Goal: Download file/media: Obtain a digital file from the website

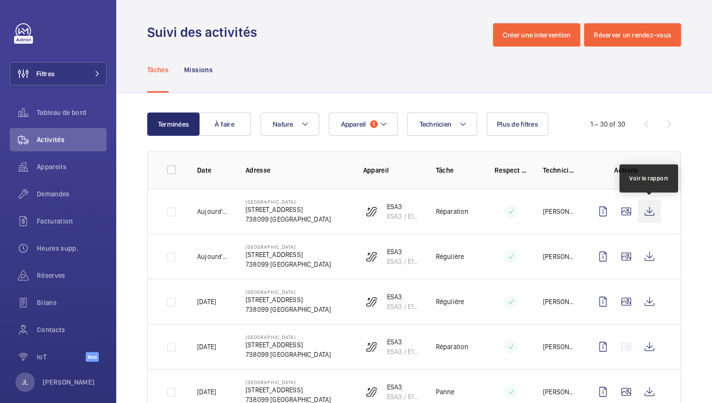
click at [652, 213] on wm-front-icon-button at bounding box center [649, 211] width 23 height 23
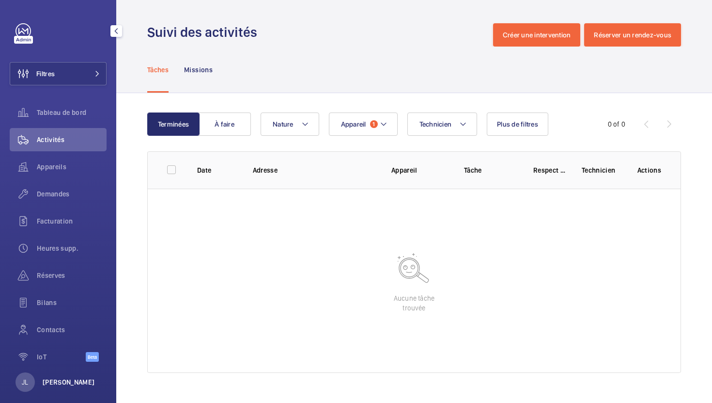
click at [72, 382] on p "[PERSON_NAME]" at bounding box center [69, 382] width 52 height 10
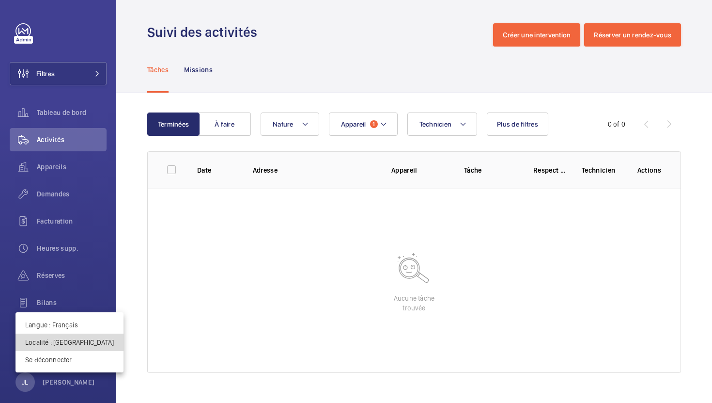
click at [72, 340] on p "Localité : [GEOGRAPHIC_DATA]" at bounding box center [69, 342] width 89 height 10
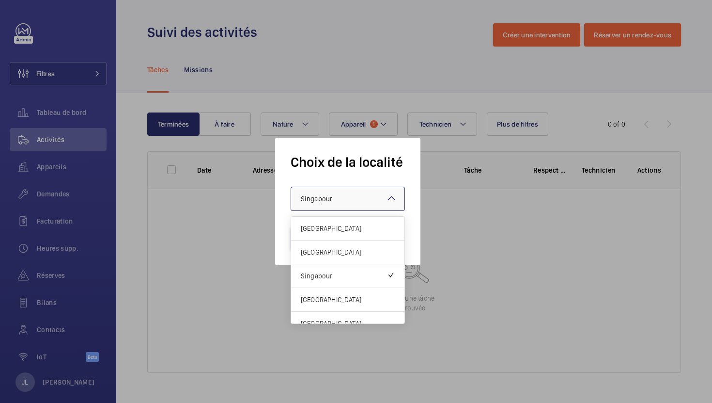
click at [324, 201] on span "Singapour" at bounding box center [316, 199] width 31 height 8
click at [317, 230] on span "France" at bounding box center [348, 228] width 94 height 10
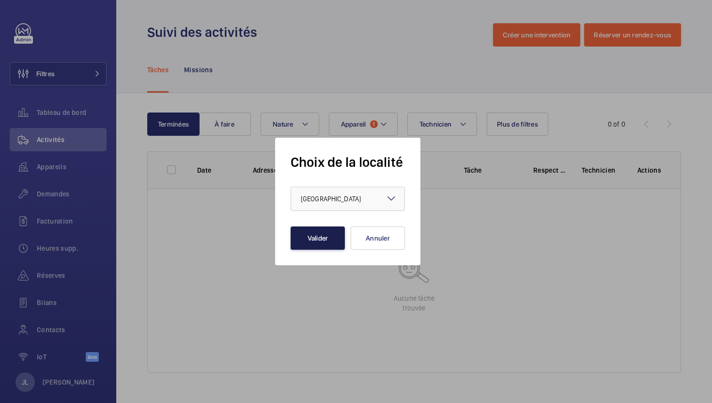
click at [305, 237] on button "Valider" at bounding box center [318, 237] width 54 height 23
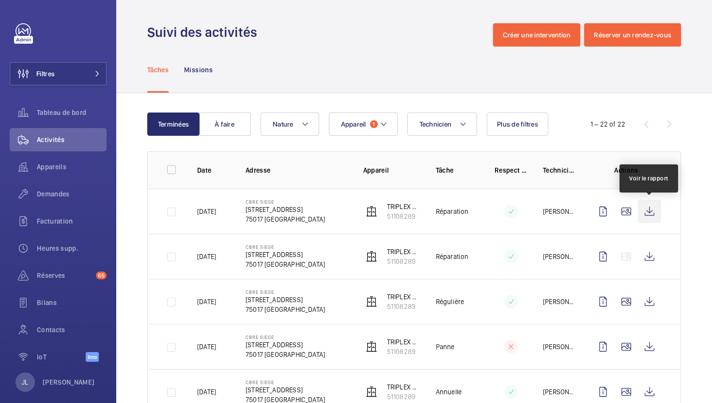
click at [647, 213] on wm-front-icon-button at bounding box center [649, 211] width 23 height 23
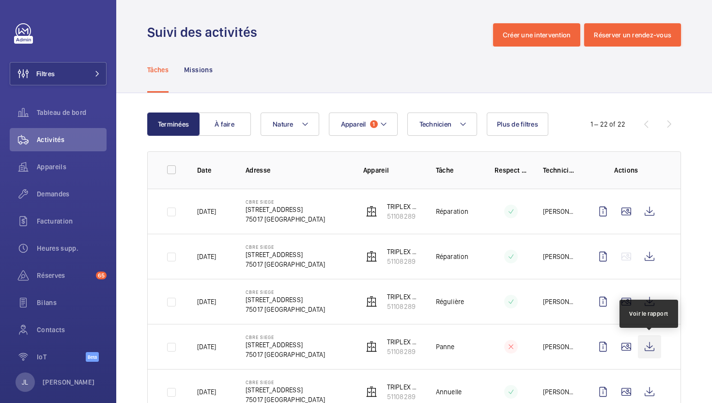
click at [654, 344] on wm-front-icon-button at bounding box center [649, 346] width 23 height 23
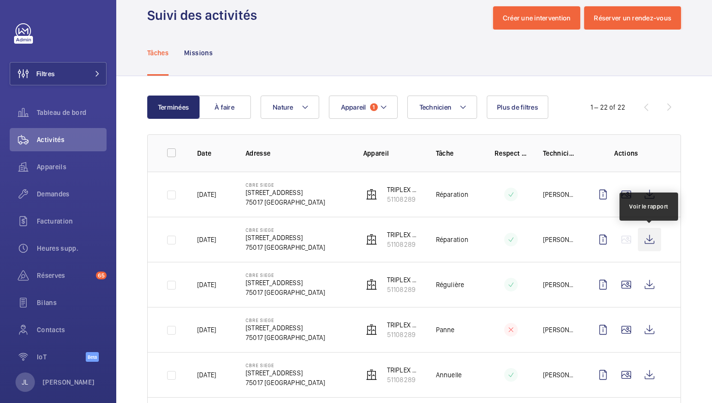
click at [648, 241] on wm-front-icon-button at bounding box center [649, 239] width 23 height 23
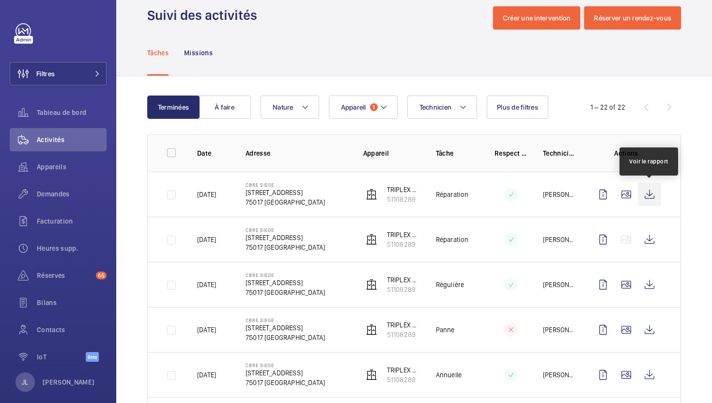
click at [650, 195] on wm-front-icon-button at bounding box center [649, 194] width 23 height 23
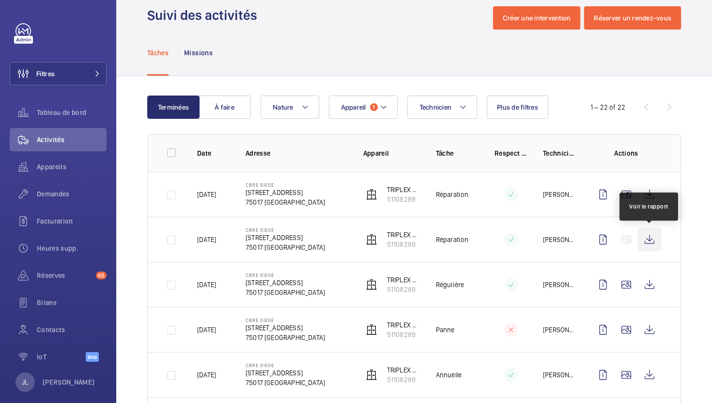
click at [646, 236] on wm-front-icon-button at bounding box center [649, 239] width 23 height 23
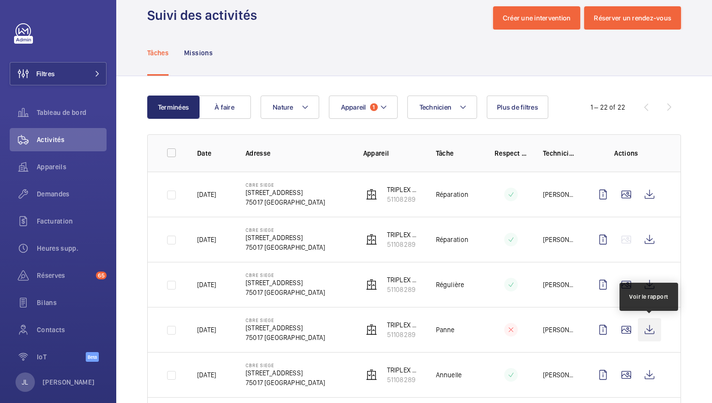
click at [646, 327] on wm-front-icon-button at bounding box center [649, 329] width 23 height 23
